Goal: Task Accomplishment & Management: Complete application form

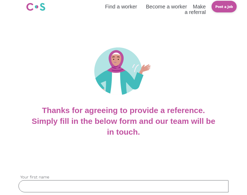
scroll to position [106, 0]
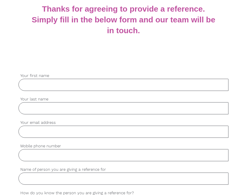
click at [87, 90] on input "Your first name" at bounding box center [123, 85] width 210 height 12
type input "[PERSON_NAME]"
type input "Brown"
click at [71, 136] on input "Your email address" at bounding box center [123, 132] width 210 height 12
type input "[PERSON_NAME][EMAIL_ADDRESS][DOMAIN_NAME]"
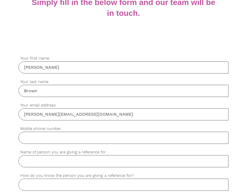
scroll to position [132, 0]
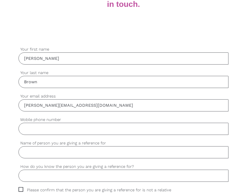
click at [57, 132] on input "Mobile phone number" at bounding box center [123, 129] width 210 height 12
click at [63, 128] on input "Mobile phone number" at bounding box center [123, 129] width 210 height 12
type input "0412929909"
click at [58, 153] on input "Name of person you are giving a reference for" at bounding box center [123, 153] width 210 height 12
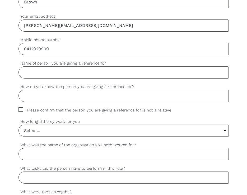
scroll to position [211, 0]
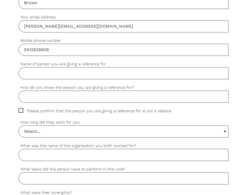
click at [78, 74] on input "Name of person you are giving a reference for" at bounding box center [123, 73] width 210 height 12
type input "[PERSON_NAME]"
click at [81, 98] on input "How do you know the person you are giving a reference for?" at bounding box center [123, 97] width 210 height 12
type input "student"
click at [65, 131] on input "Select..." at bounding box center [123, 132] width 209 height 12
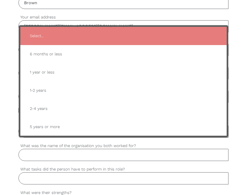
click at [104, 154] on input "What was the name of the organisation you both worked for?" at bounding box center [123, 155] width 210 height 12
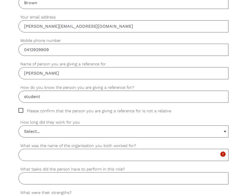
click at [21, 110] on span "Please confirm that the person you are giving a reference for is not a relative" at bounding box center [99, 111] width 163 height 6
click at [21, 110] on input "Please confirm that the person you are giving a reference for is not a relative" at bounding box center [19, 109] width 3 height 3
checkbox input "true"
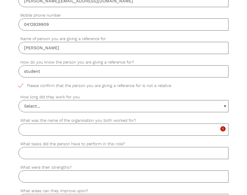
scroll to position [290, 0]
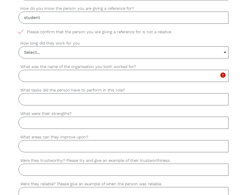
click at [75, 79] on input "What was the name of the organisation you both worked for?" at bounding box center [123, 76] width 210 height 12
click at [68, 53] on input "Select..." at bounding box center [123, 53] width 209 height 12
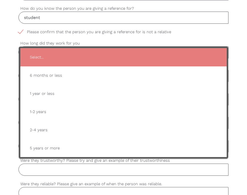
click at [68, 53] on span "Select..." at bounding box center [124, 57] width 196 height 13
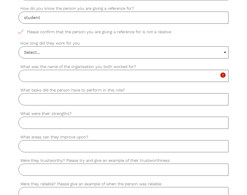
click at [75, 74] on input "What was the name of the organisation you both worked for?" at bounding box center [123, 76] width 210 height 12
type input "T"
click at [21, 77] on input "studying at" at bounding box center [123, 76] width 210 height 12
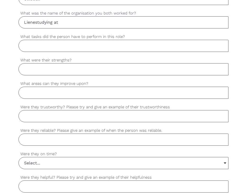
scroll to position [343, 0]
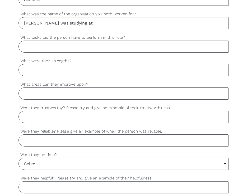
click at [97, 20] on input "[PERSON_NAME] was studying at" at bounding box center [123, 23] width 210 height 12
type input "[PERSON_NAME] was studying at collaboration learning in my class"
click at [88, 46] on input "What tasks did the person have to perform in this role?" at bounding box center [123, 47] width 210 height 12
type input "student"
click at [83, 71] on input "What were their strengths?" at bounding box center [123, 70] width 210 height 12
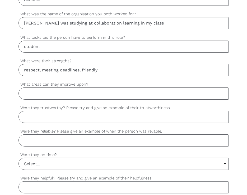
click at [123, 72] on input "respect, meeting deadlines, friendly" at bounding box center [123, 70] width 210 height 12
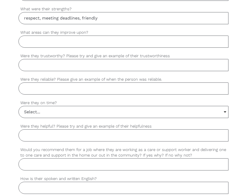
scroll to position [396, 0]
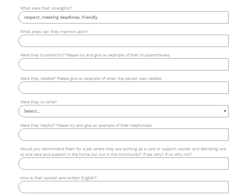
type input "respect, meeting deadlines, friendly"
click at [97, 43] on input "What areas can they improve upon?" at bounding box center [123, 41] width 210 height 12
type input "na"
click at [87, 66] on input "Were they trustworthy? Please try and give an example of their trustworthiness" at bounding box center [123, 64] width 210 height 12
type input "c"
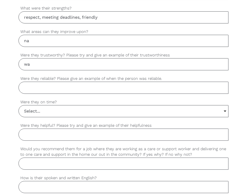
type input "w"
type input "She is a student and met the deadlines"
click at [86, 86] on input "Were they reliable? Please give an example of when the person was reliable." at bounding box center [123, 88] width 210 height 12
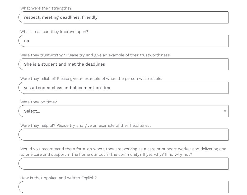
type input "yes attended class and placement on time"
click at [85, 110] on input "Select..." at bounding box center [123, 112] width 209 height 12
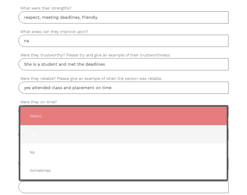
click at [90, 131] on span "Yes" at bounding box center [124, 134] width 196 height 13
type input "Yes"
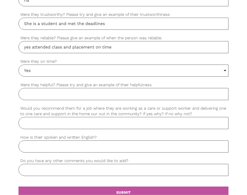
scroll to position [475, 0]
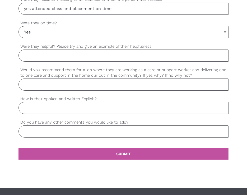
click at [82, 59] on input "Were they helpful? Please try and give an example of their helpfulness" at bounding box center [123, 56] width 210 height 12
type input "yes"
click at [80, 86] on input "Would you recommend them for a job where they are working as a care or support …" at bounding box center [123, 85] width 210 height 12
type input "yes - is respectful and punctual"
click at [73, 105] on input "How is their spoken and written English?" at bounding box center [123, 108] width 210 height 12
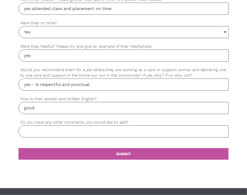
type input "good"
click at [62, 130] on input "Do you have any other comments you would like to add?" at bounding box center [123, 132] width 210 height 12
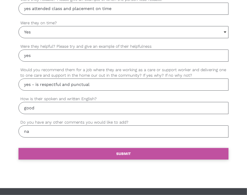
type input "na"
drag, startPoint x: 130, startPoint y: 151, endPoint x: 134, endPoint y: 153, distance: 4.8
click at [130, 152] on b "SUBMIT" at bounding box center [123, 154] width 15 height 4
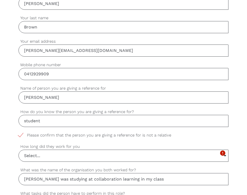
scroll to position [179, 0]
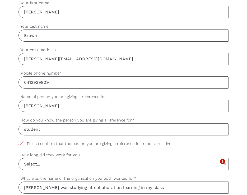
click at [146, 162] on input "Select..." at bounding box center [123, 165] width 209 height 12
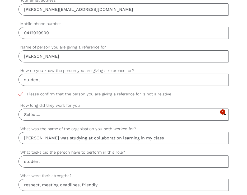
scroll to position [231, 0]
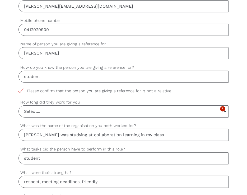
click at [136, 110] on input "Select..." at bounding box center [123, 112] width 209 height 12
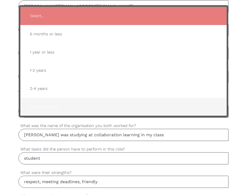
click at [137, 109] on span "5 years or more" at bounding box center [124, 107] width 196 height 13
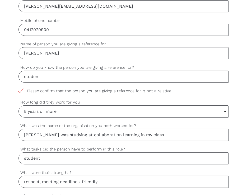
click at [133, 107] on input "5 years or more" at bounding box center [123, 112] width 209 height 12
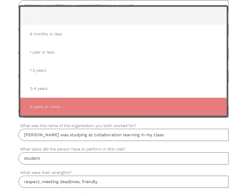
click at [42, 10] on span "Select..." at bounding box center [124, 16] width 196 height 13
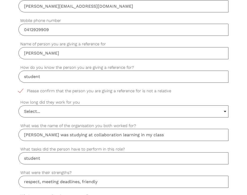
click at [122, 113] on input "Select..." at bounding box center [123, 112] width 209 height 12
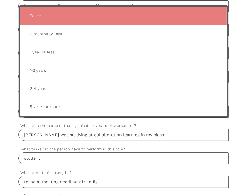
click at [200, 128] on label "What was the name of the organisation you both worked for?" at bounding box center [123, 126] width 210 height 6
click at [200, 129] on input "[PERSON_NAME] was studying at collaboration learning in my class" at bounding box center [123, 135] width 210 height 12
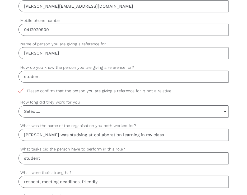
scroll to position [337, 0]
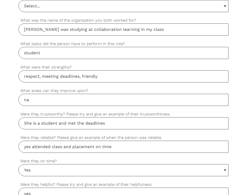
click at [54, 7] on input "Select..." at bounding box center [123, 6] width 209 height 12
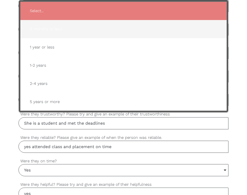
click at [54, 26] on span "6 months or less" at bounding box center [124, 29] width 196 height 13
type input "6 months or less"
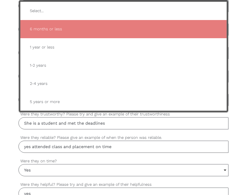
scroll to position [336, 0]
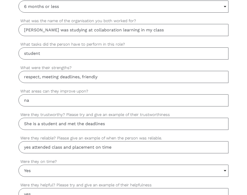
drag, startPoint x: 65, startPoint y: 52, endPoint x: 63, endPoint y: 50, distance: 3.2
click at [65, 52] on input "student" at bounding box center [123, 54] width 210 height 12
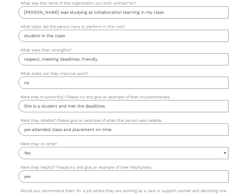
scroll to position [363, 0]
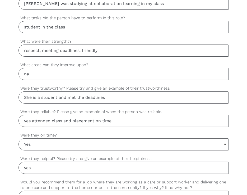
type input "student in the class"
click at [70, 74] on input "na" at bounding box center [123, 74] width 210 height 12
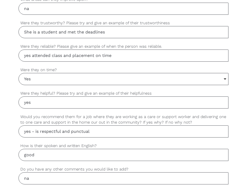
scroll to position [468, 0]
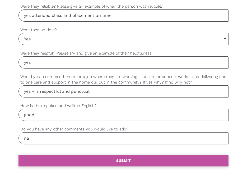
click at [133, 157] on link "settings SUBMIT" at bounding box center [123, 161] width 210 height 12
